Goal: Find specific page/section: Find specific page/section

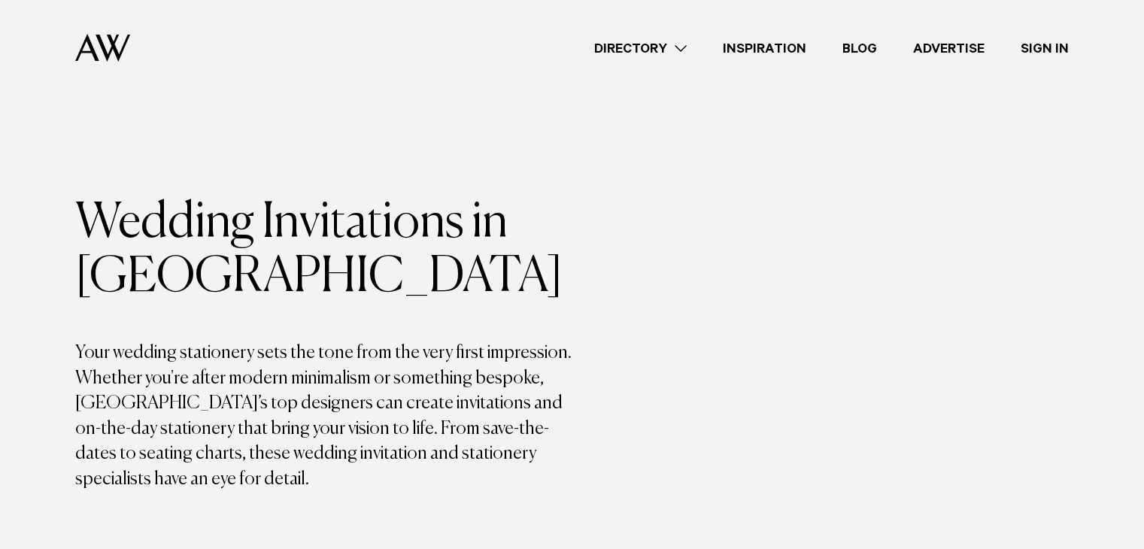
click at [607, 45] on link "Directory" at bounding box center [640, 48] width 129 height 20
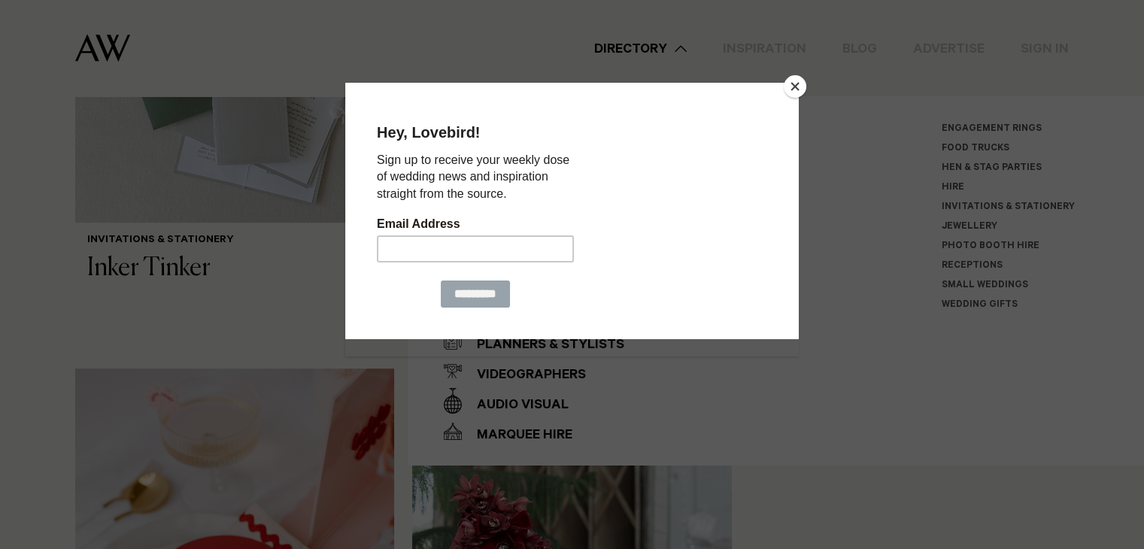
scroll to position [764, 0]
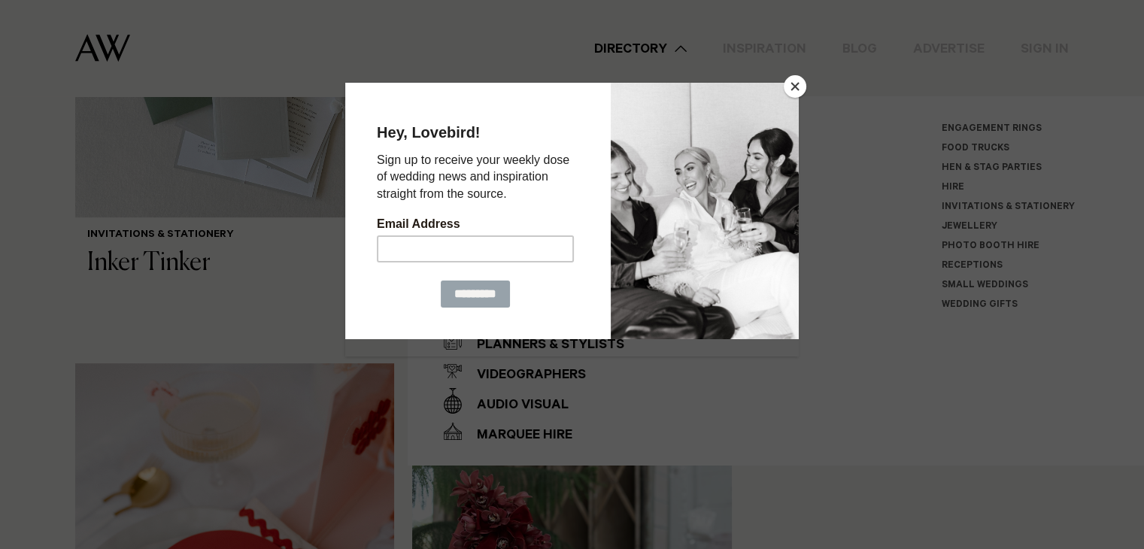
click at [798, 87] on button "Close" at bounding box center [795, 86] width 23 height 23
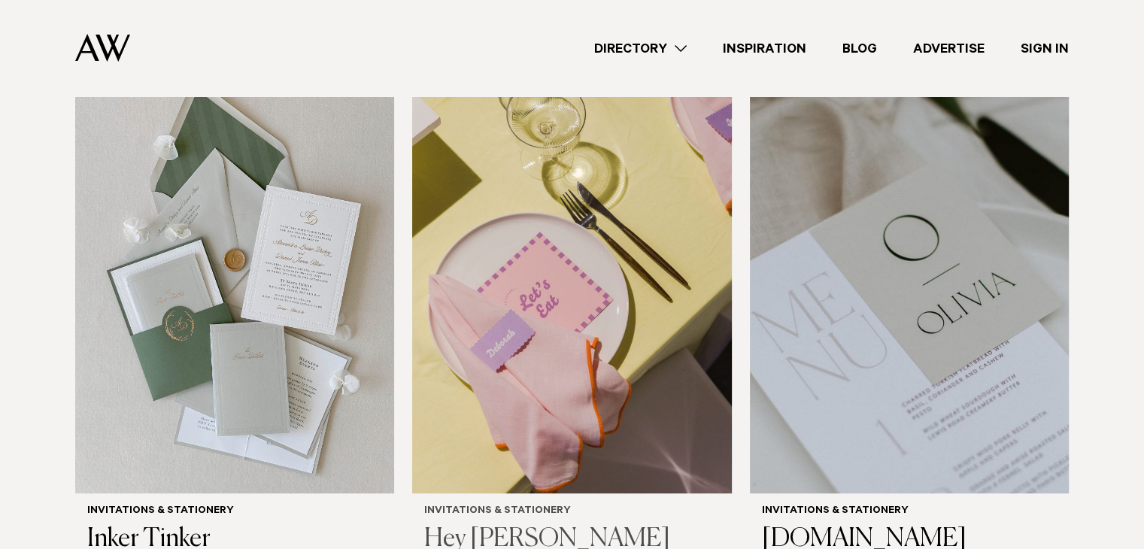
scroll to position [488, 0]
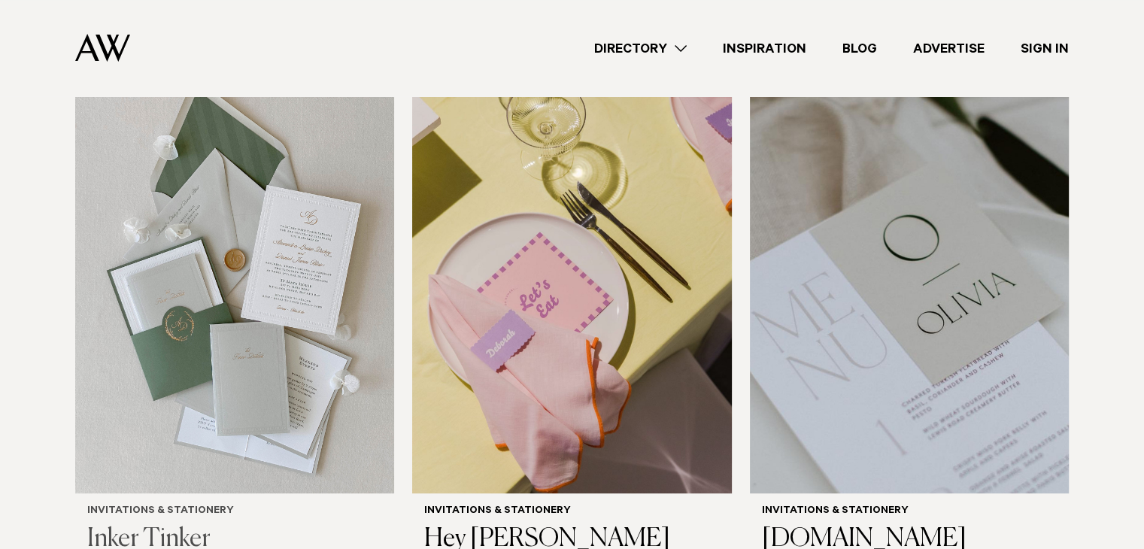
click at [310, 338] on img at bounding box center [234, 279] width 319 height 428
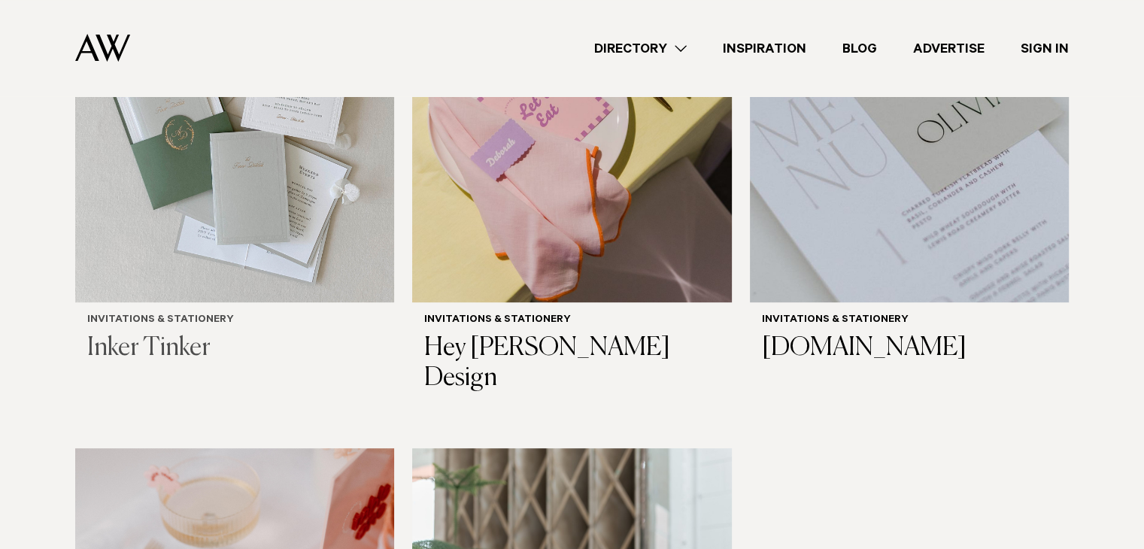
scroll to position [566, 0]
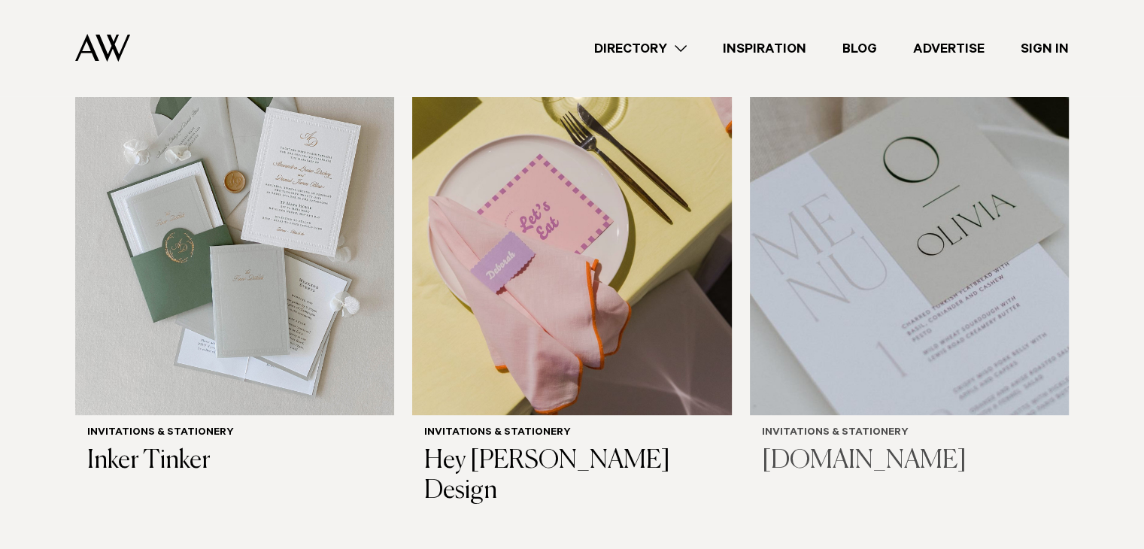
click at [952, 267] on img at bounding box center [909, 201] width 319 height 428
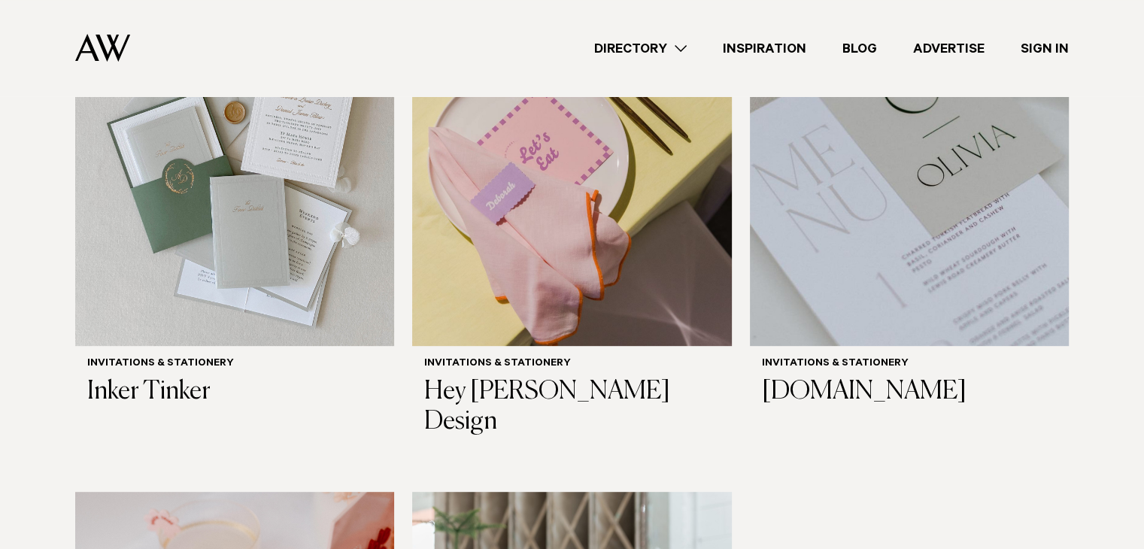
scroll to position [376, 0]
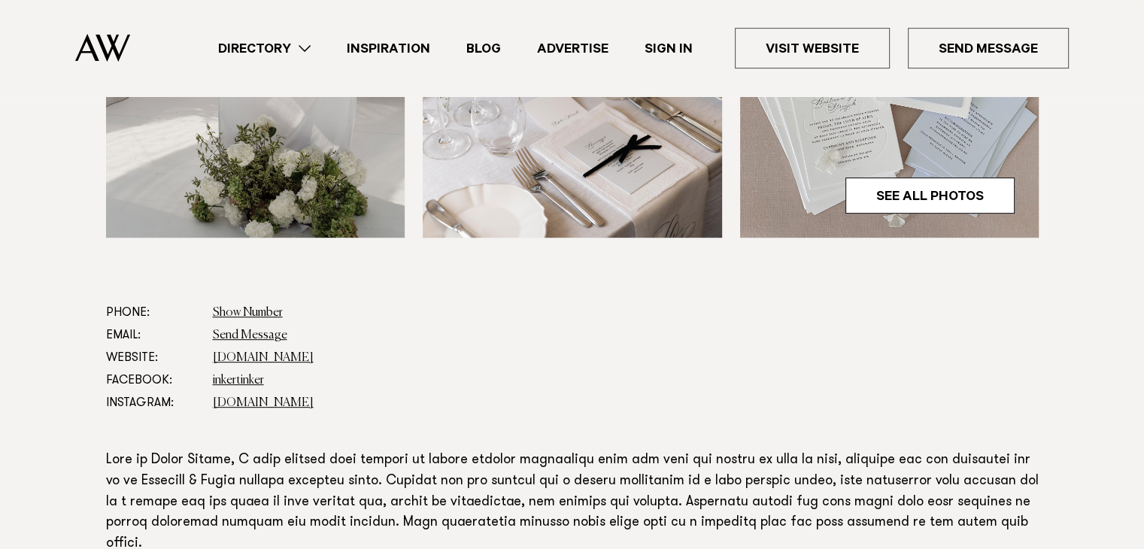
scroll to position [646, 0]
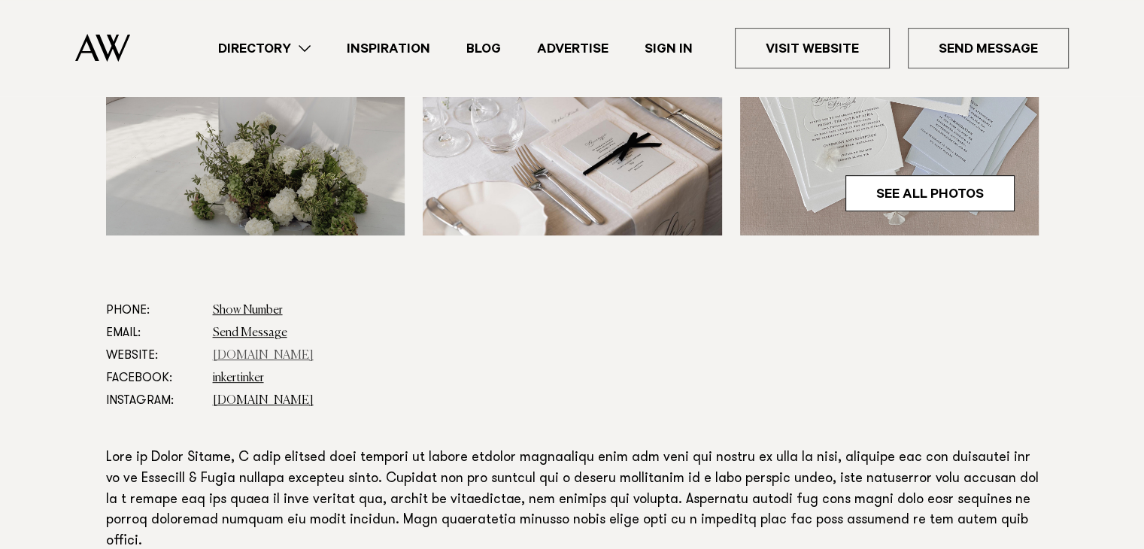
click at [275, 351] on link "[DOMAIN_NAME]" at bounding box center [263, 356] width 101 height 12
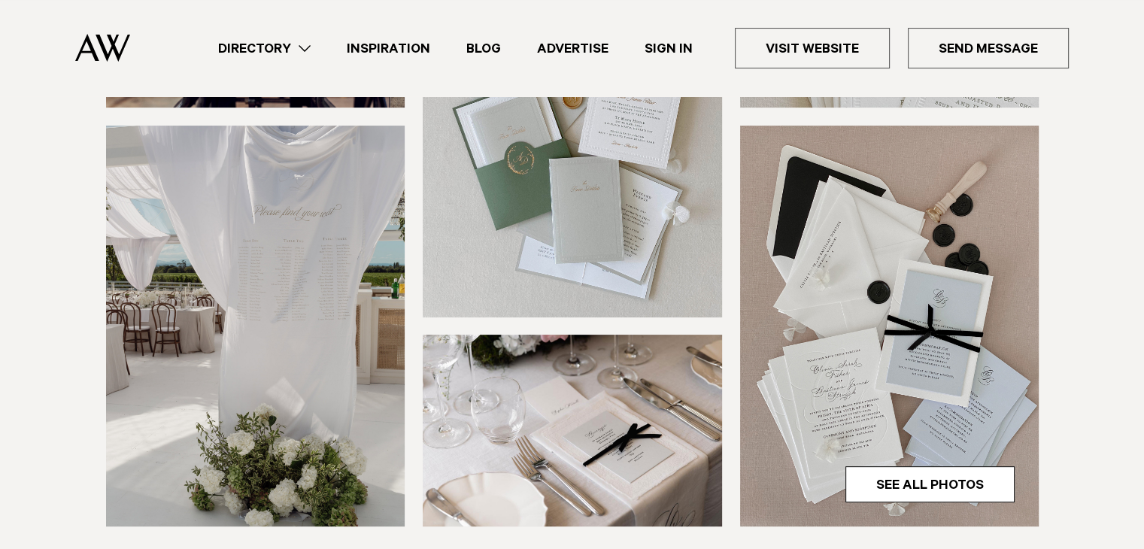
scroll to position [354, 0]
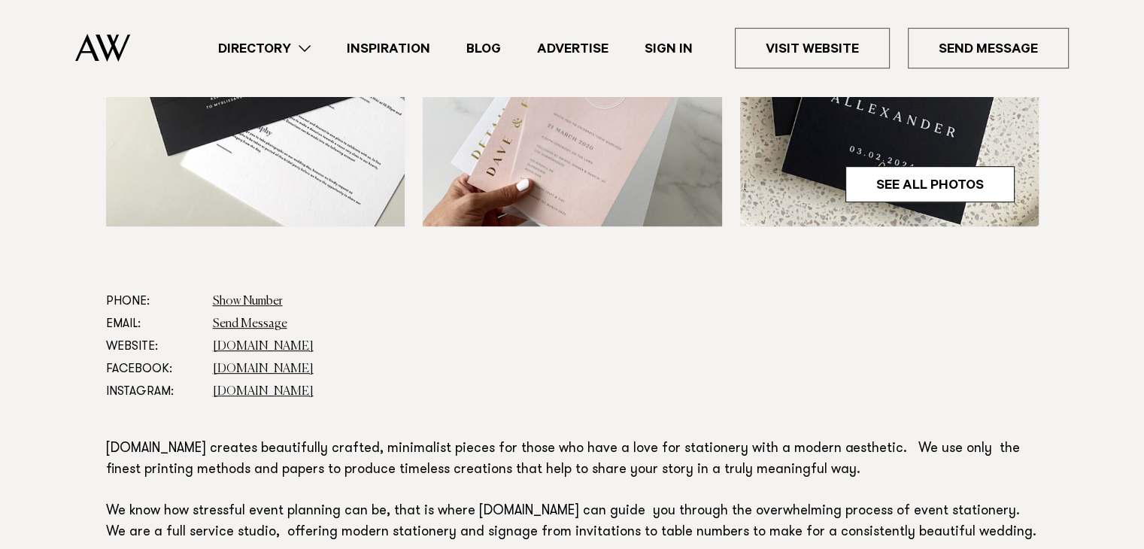
scroll to position [655, 0]
click at [281, 347] on link "[DOMAIN_NAME]" at bounding box center [263, 348] width 101 height 12
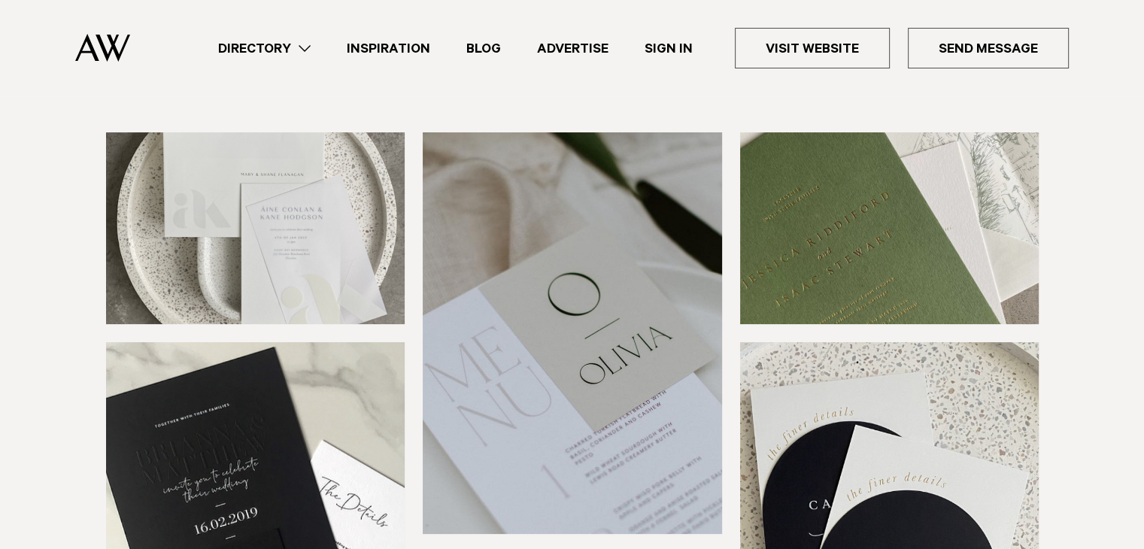
scroll to position [0, 0]
